Goal: Check status

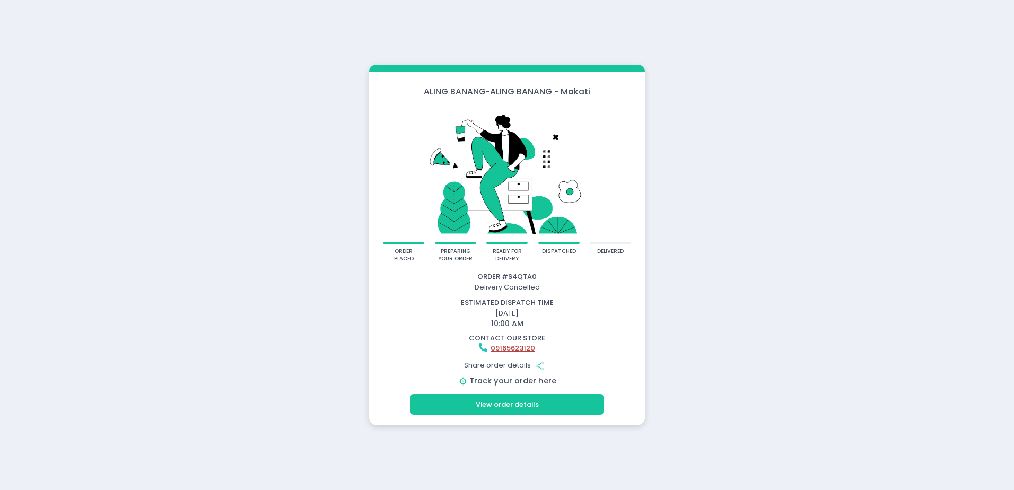
click at [546, 382] on link "Track your order here" at bounding box center [512, 380] width 87 height 11
